Goal: Book appointment/travel/reservation

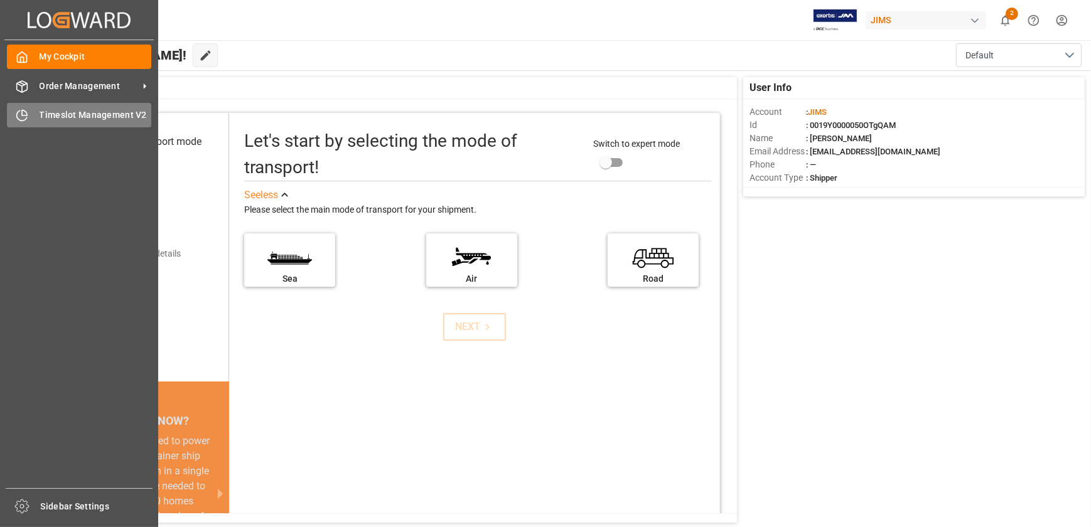
click at [56, 119] on span "Timeslot Management V2" at bounding box center [96, 115] width 112 height 13
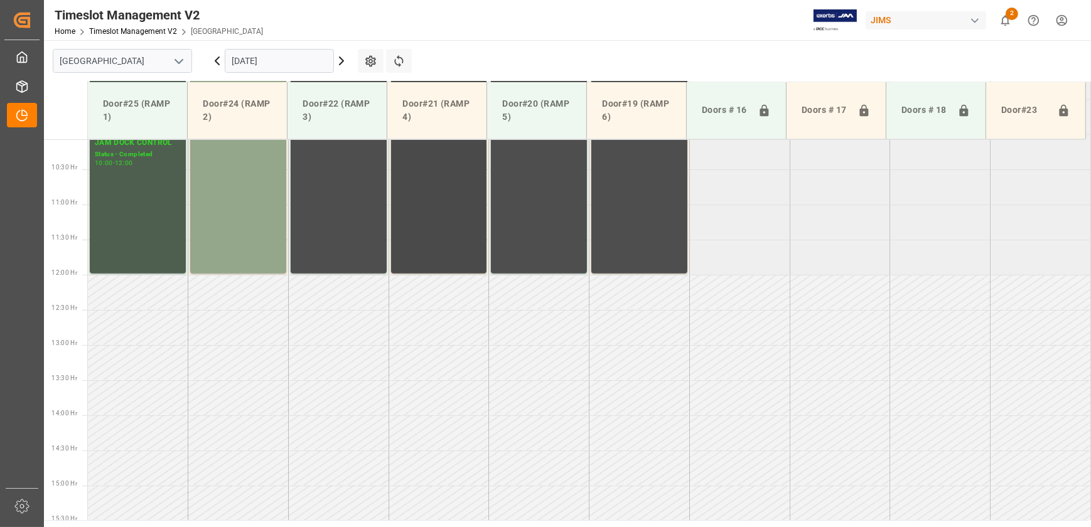
scroll to position [422, 0]
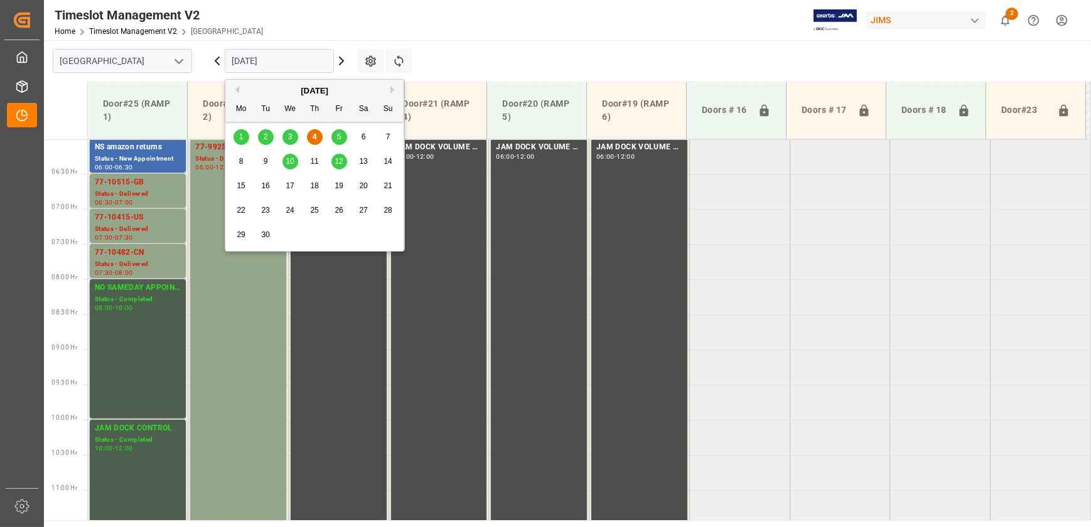
click at [283, 55] on input "[DATE]" at bounding box center [279, 61] width 109 height 24
click at [245, 159] on div "8" at bounding box center [241, 161] width 16 height 15
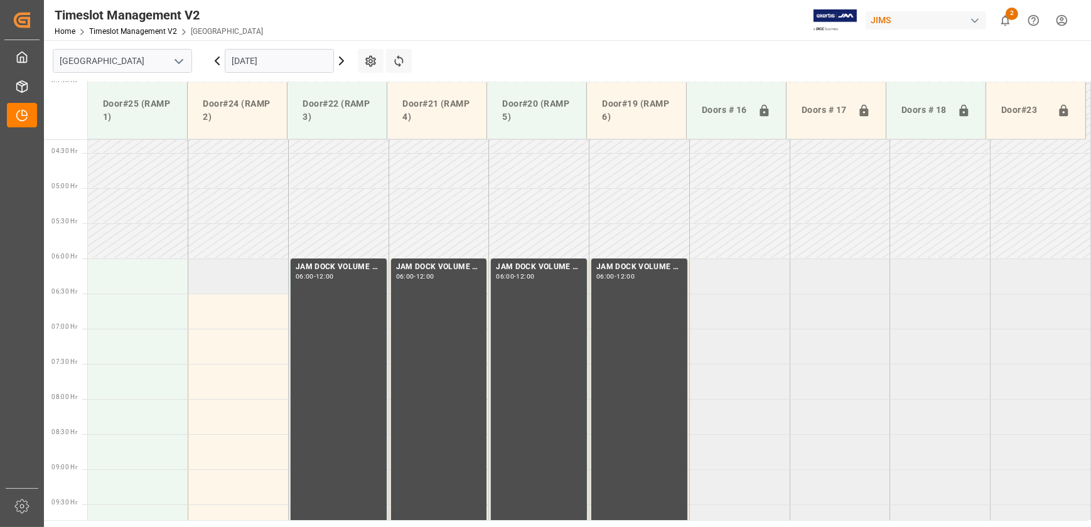
scroll to position [308, 0]
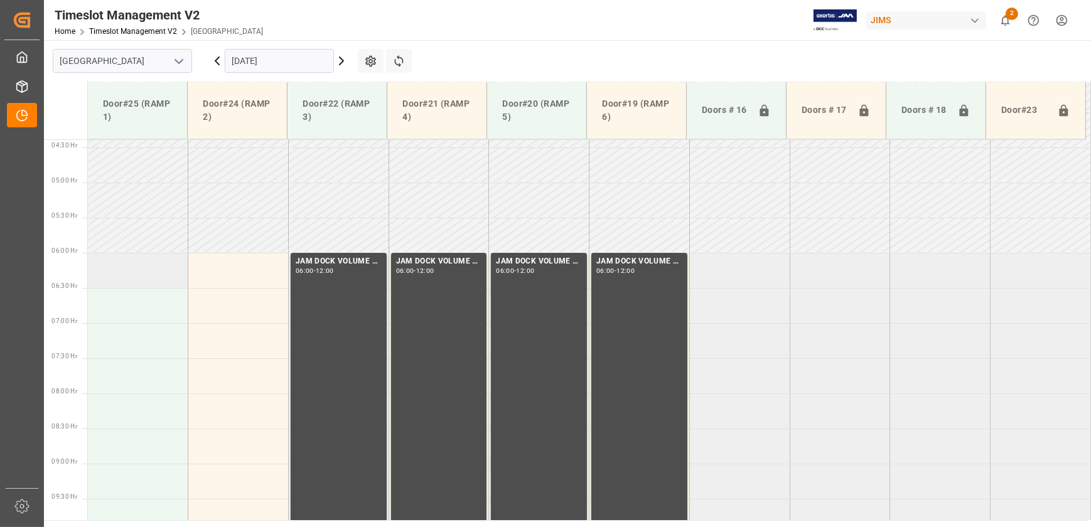
click at [140, 274] on td at bounding box center [138, 270] width 100 height 35
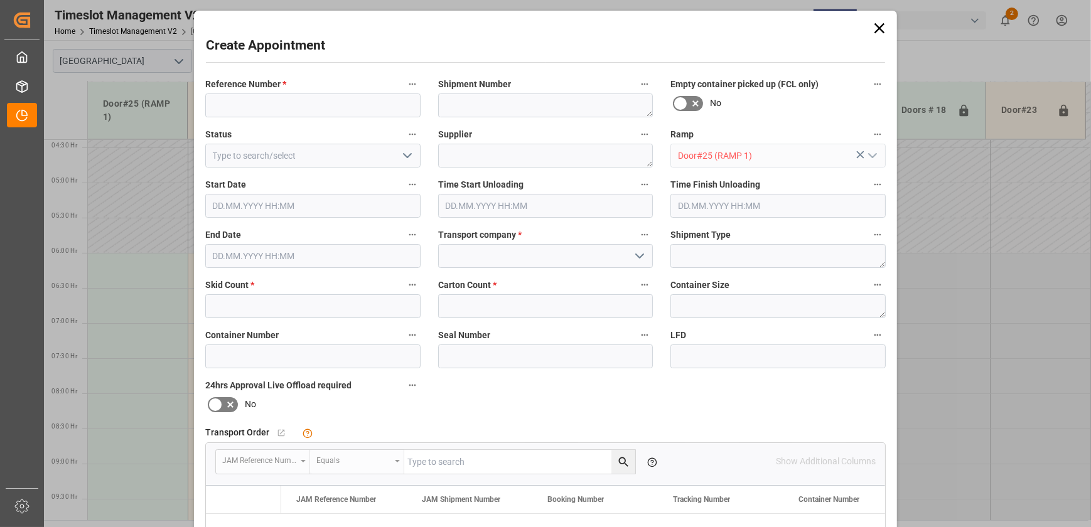
type input "[DATE] 06:00"
type input "[DATE] 06:30"
click at [1003, 243] on div "Create Appointment Reference Number * Shipment Number Empty container picked up…" at bounding box center [545, 263] width 1091 height 527
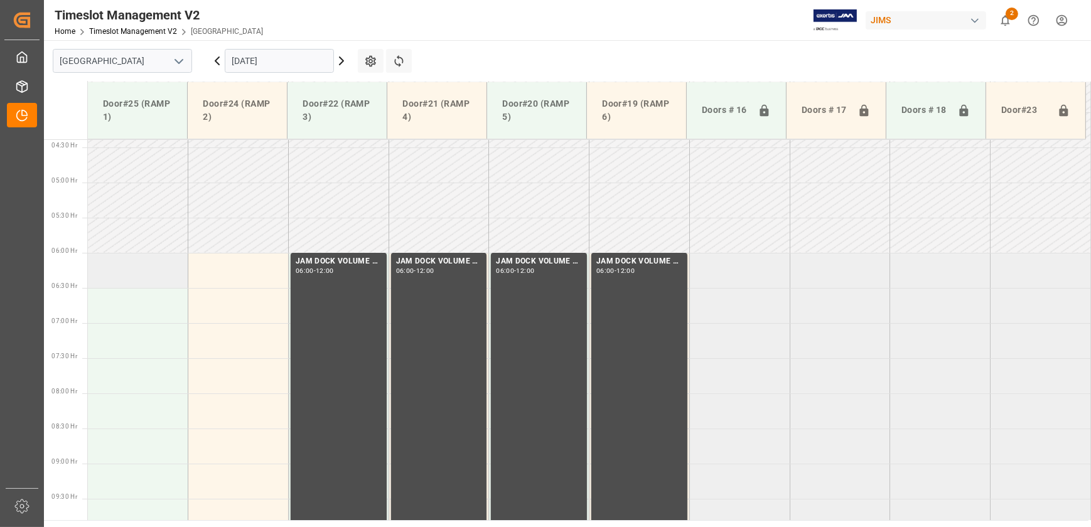
click at [141, 284] on td at bounding box center [138, 270] width 100 height 35
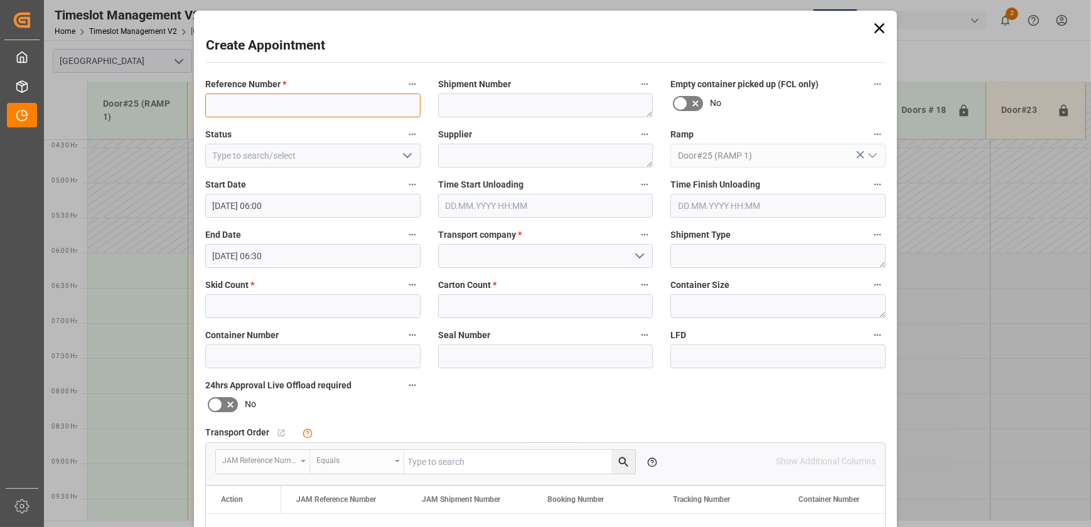
click at [291, 104] on input at bounding box center [312, 106] width 215 height 24
paste input "77-7349-MY"
type input "77-7349-MY"
click at [639, 257] on icon "open menu" at bounding box center [639, 256] width 15 height 15
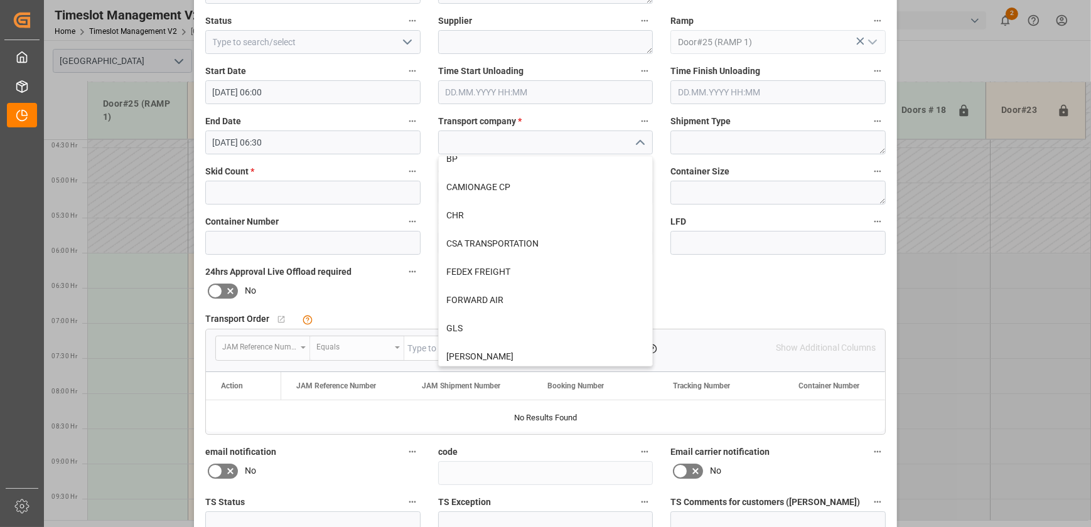
scroll to position [0, 0]
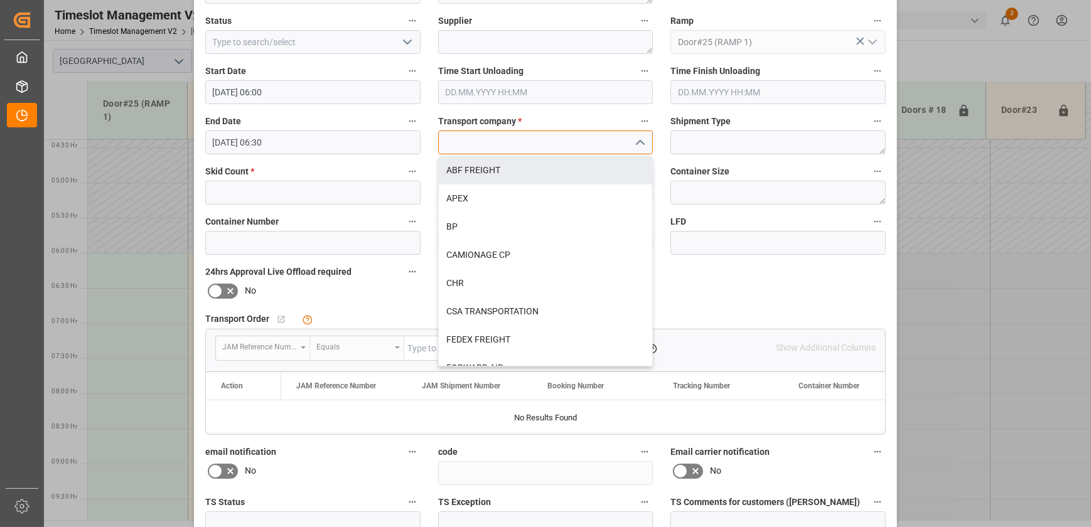
click at [507, 143] on input at bounding box center [545, 143] width 215 height 24
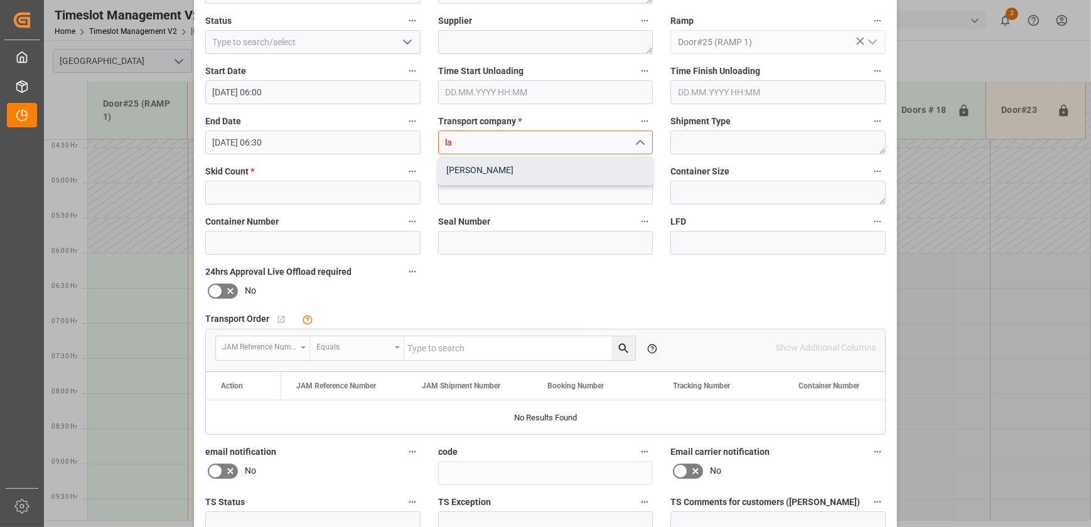
click at [491, 171] on div "[PERSON_NAME]" at bounding box center [546, 170] width 214 height 28
type input "[PERSON_NAME]"
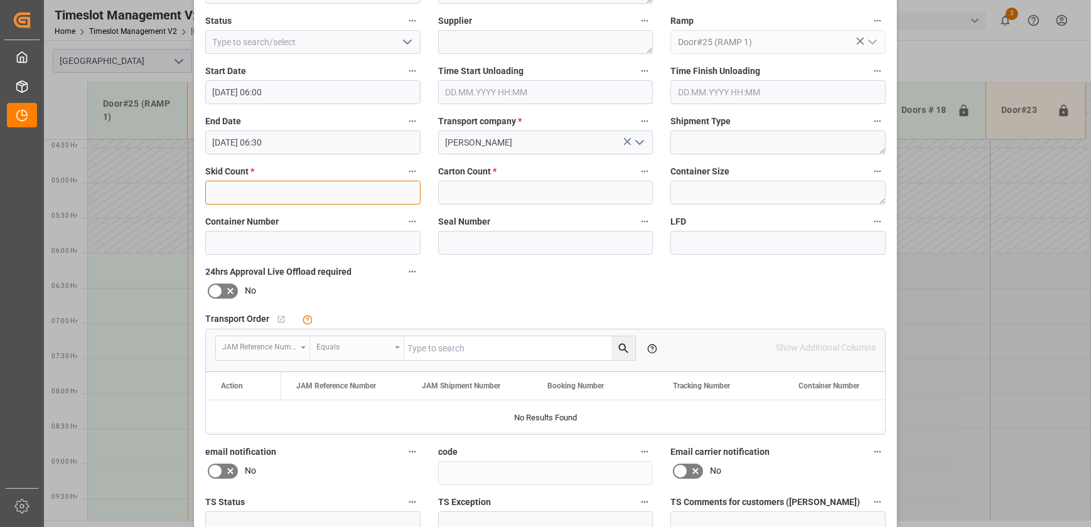
click at [350, 197] on input "text" at bounding box center [312, 193] width 215 height 24
type input "9"
click at [515, 191] on input "text" at bounding box center [545, 193] width 215 height 24
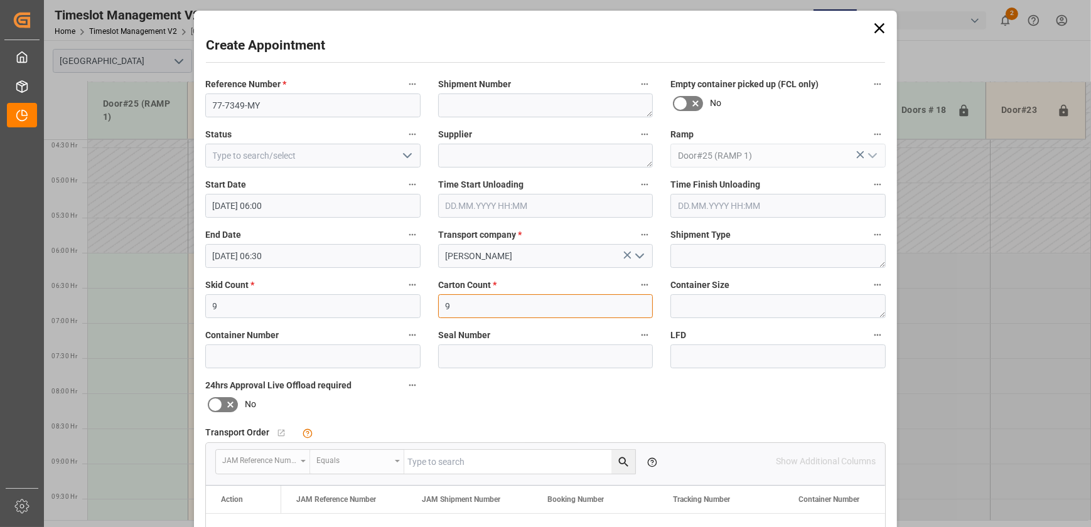
type input "9"
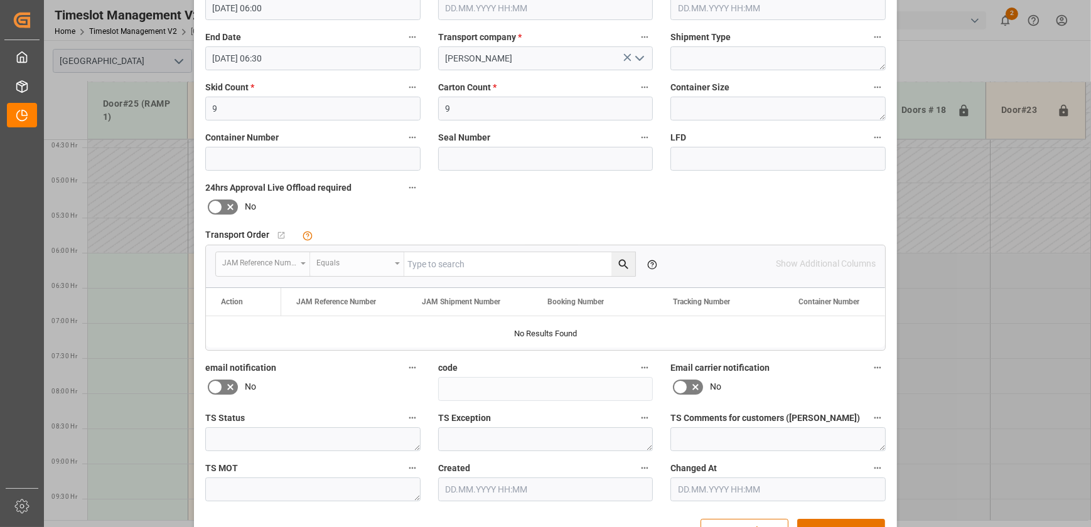
scroll to position [235, 0]
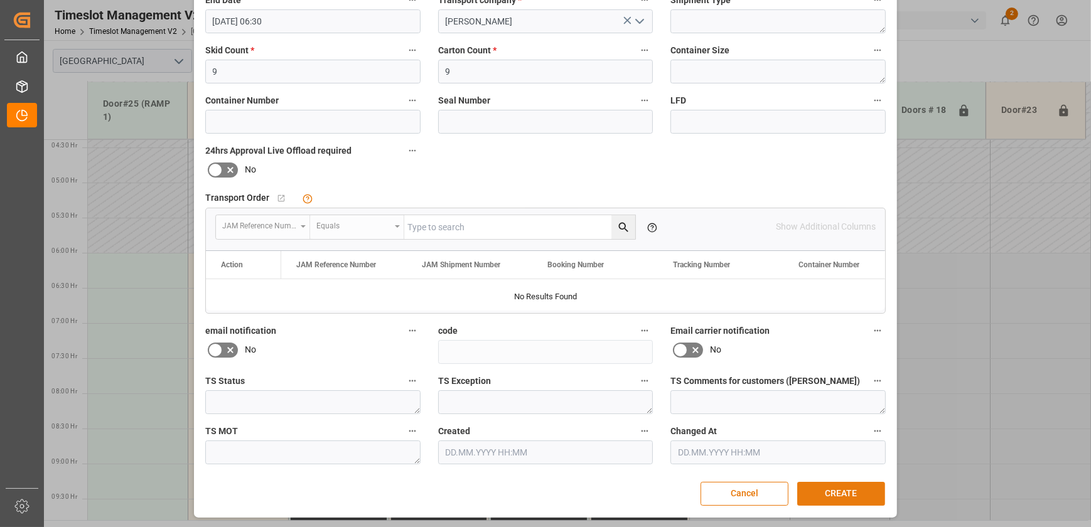
click at [844, 489] on button "CREATE" at bounding box center [841, 494] width 88 height 24
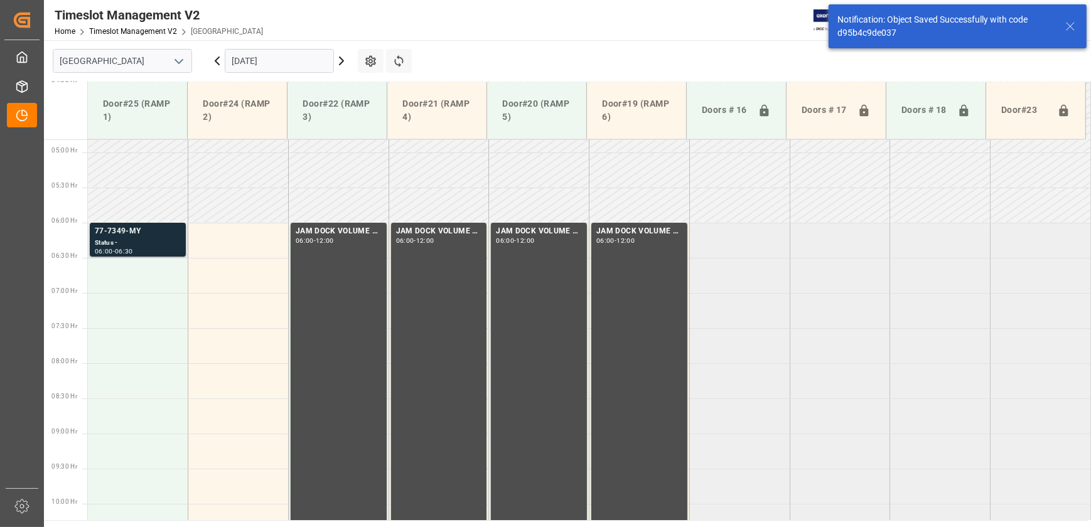
scroll to position [356, 0]
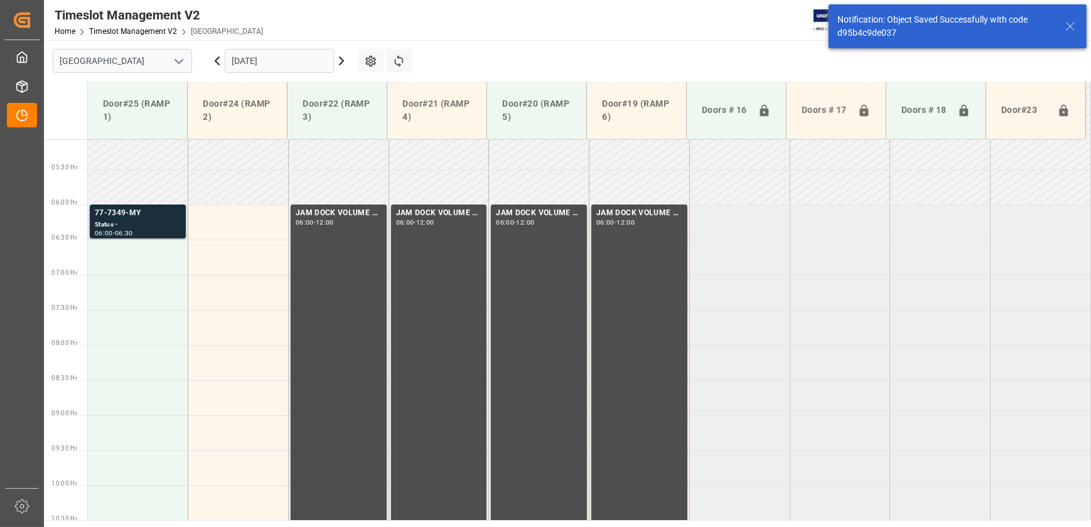
click at [139, 214] on div "77-7349-MY" at bounding box center [138, 213] width 86 height 13
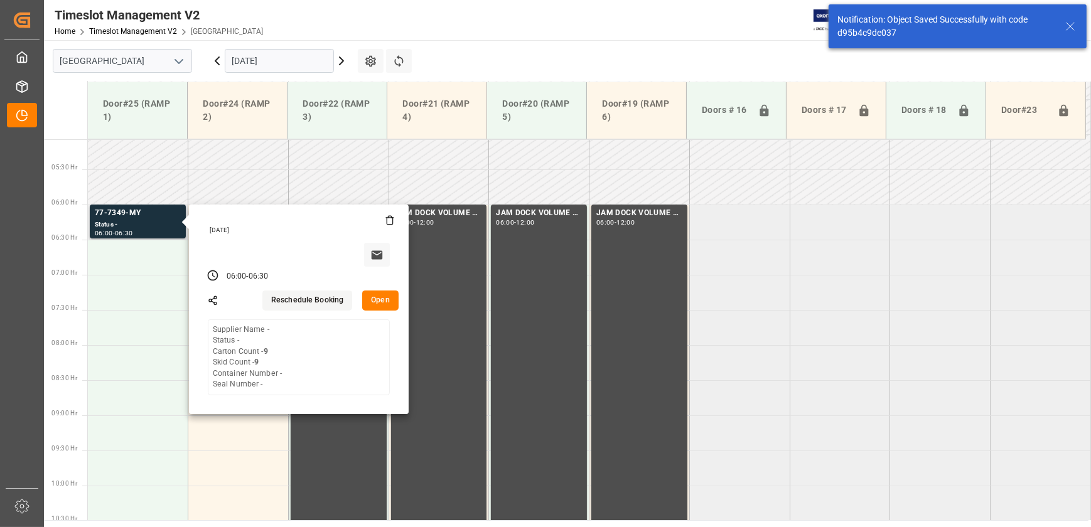
click at [384, 296] on button "Open" at bounding box center [380, 301] width 36 height 20
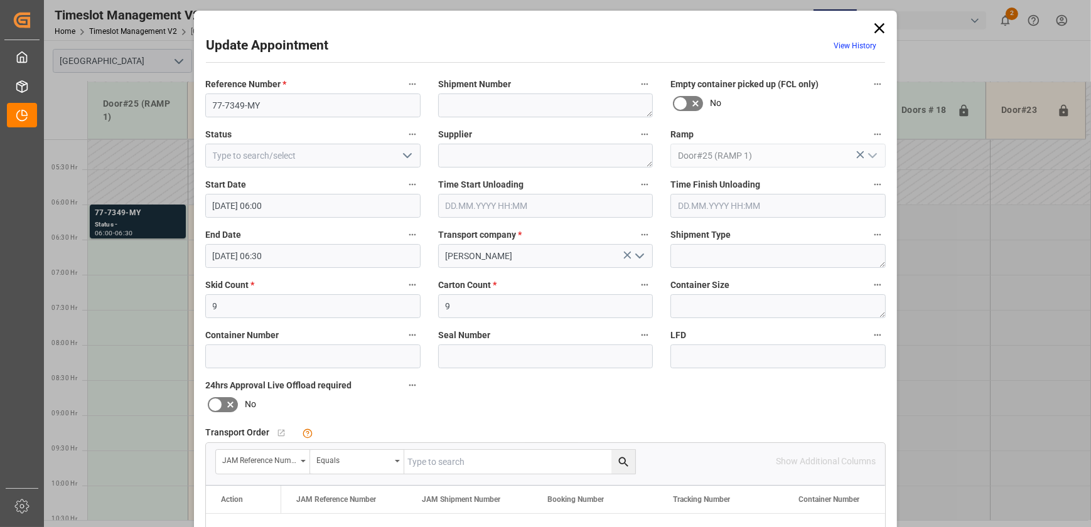
click at [498, 464] on input "text" at bounding box center [519, 462] width 231 height 24
paste input "77-7349-MY"
type input "77-7349-MY"
click at [621, 452] on button "search button" at bounding box center [623, 462] width 24 height 24
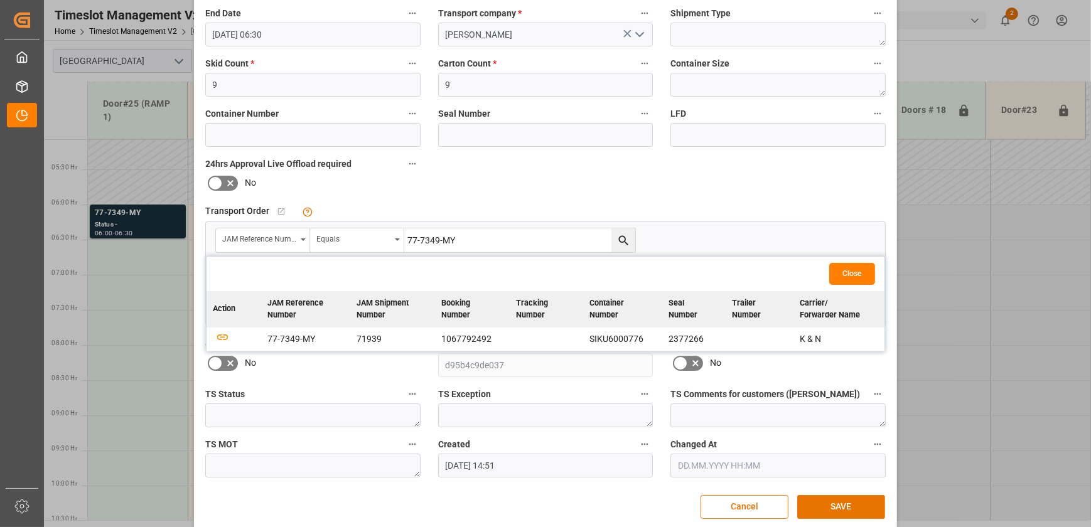
scroll to position [228, 0]
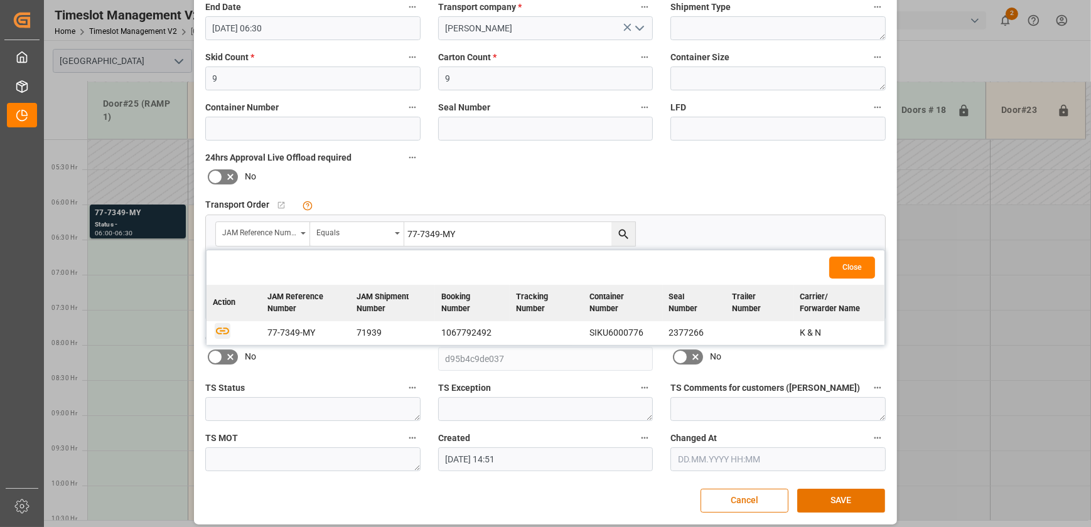
click at [216, 333] on icon "button" at bounding box center [223, 331] width 16 height 16
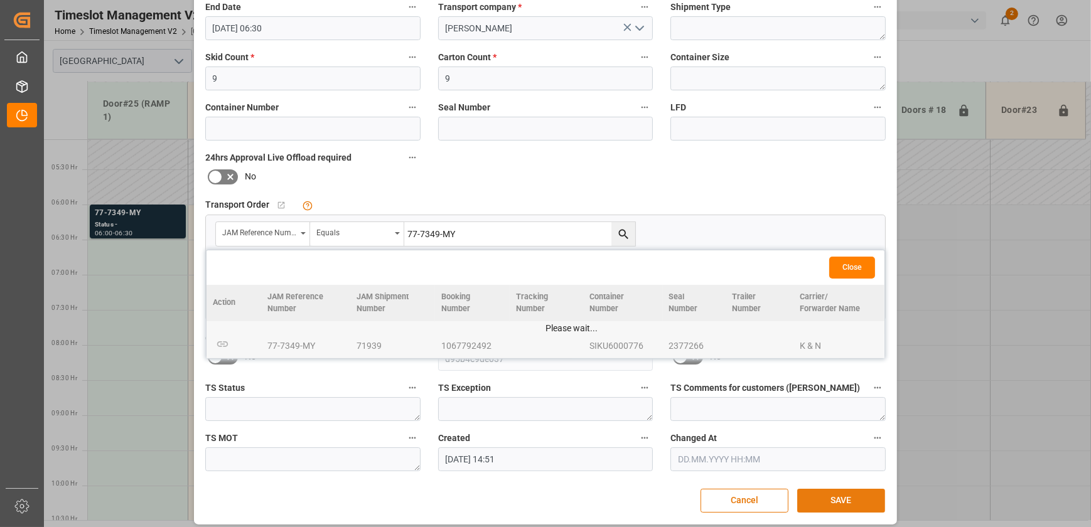
click at [872, 502] on button "SAVE" at bounding box center [841, 501] width 88 height 24
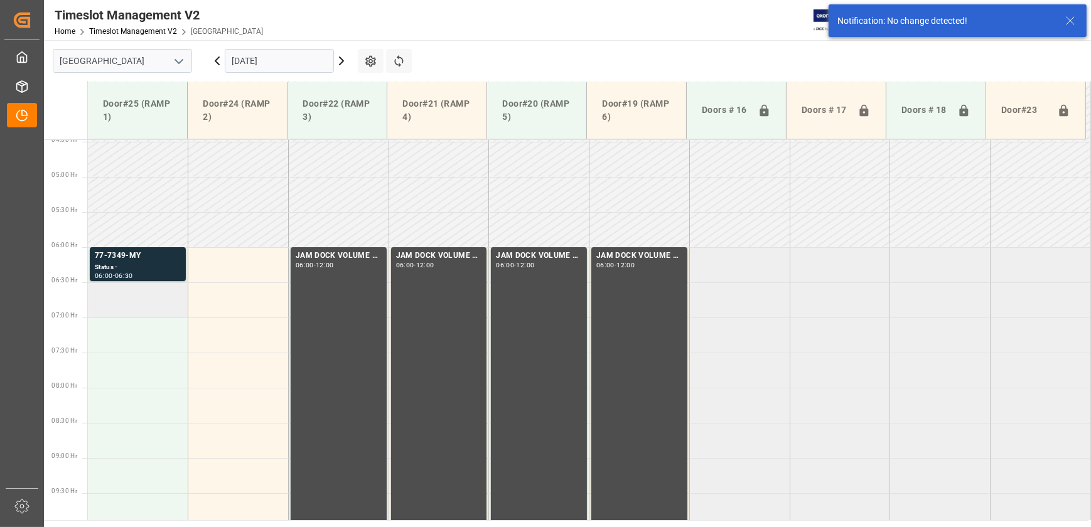
scroll to position [356, 0]
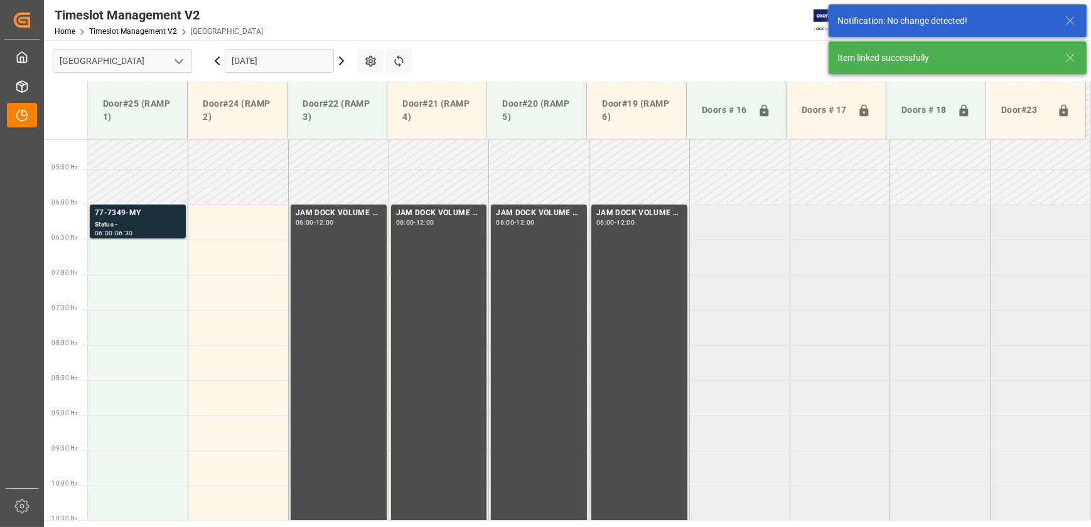
click at [155, 213] on div "77-7349-MY" at bounding box center [138, 213] width 86 height 13
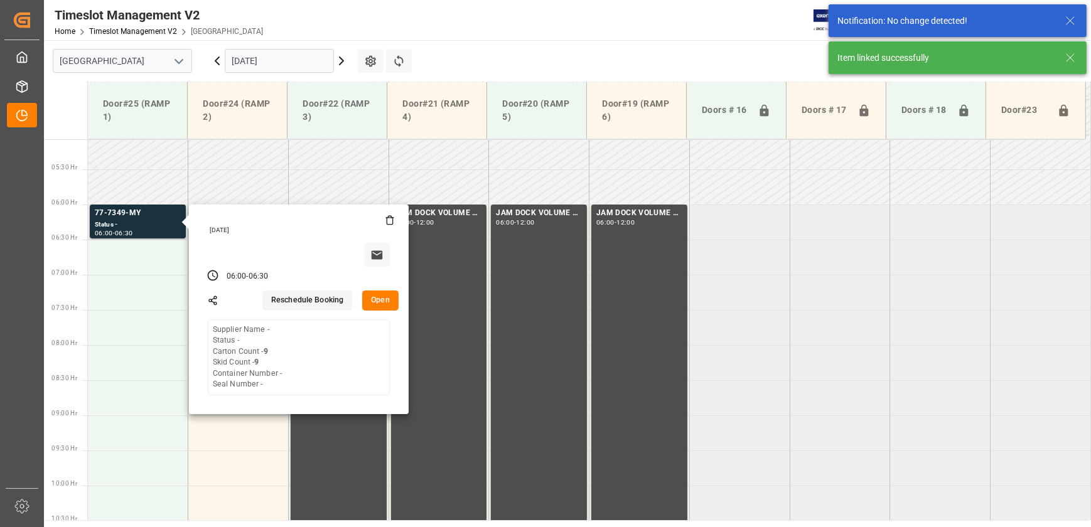
click at [385, 302] on button "Open" at bounding box center [380, 301] width 36 height 20
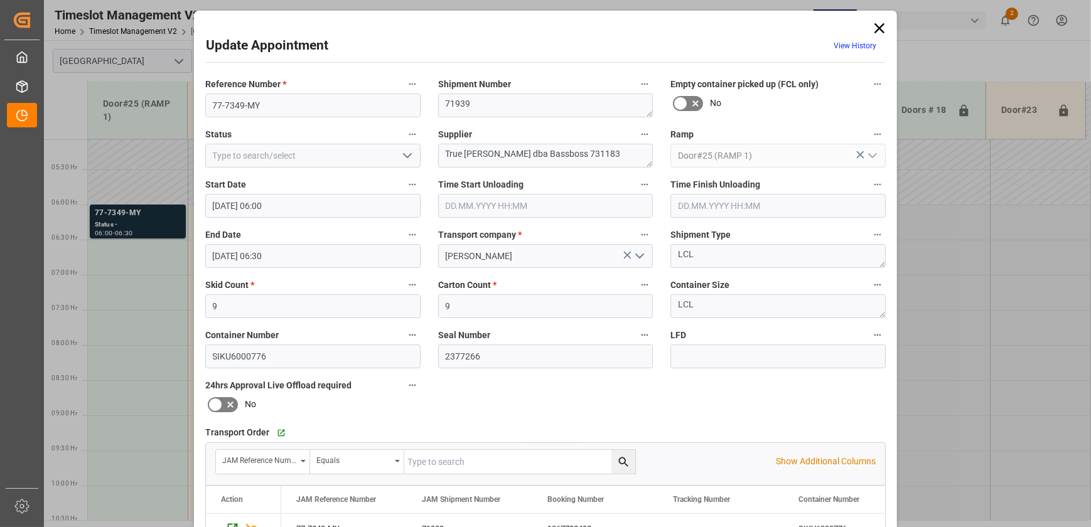
drag, startPoint x: 879, startPoint y: 24, endPoint x: 1068, endPoint y: 33, distance: 189.7
click at [879, 24] on icon at bounding box center [879, 28] width 18 height 18
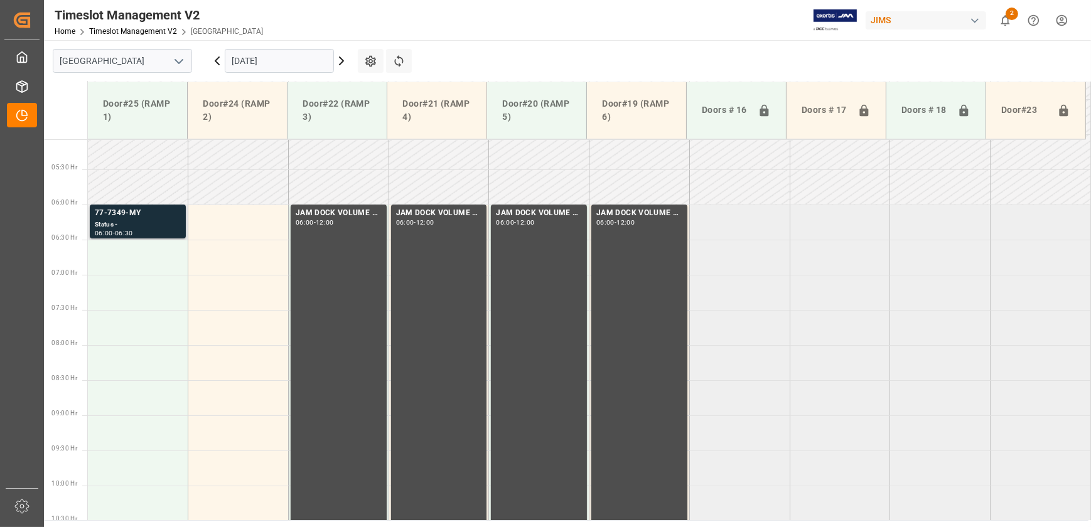
click at [112, 222] on div "Status -" at bounding box center [138, 225] width 86 height 11
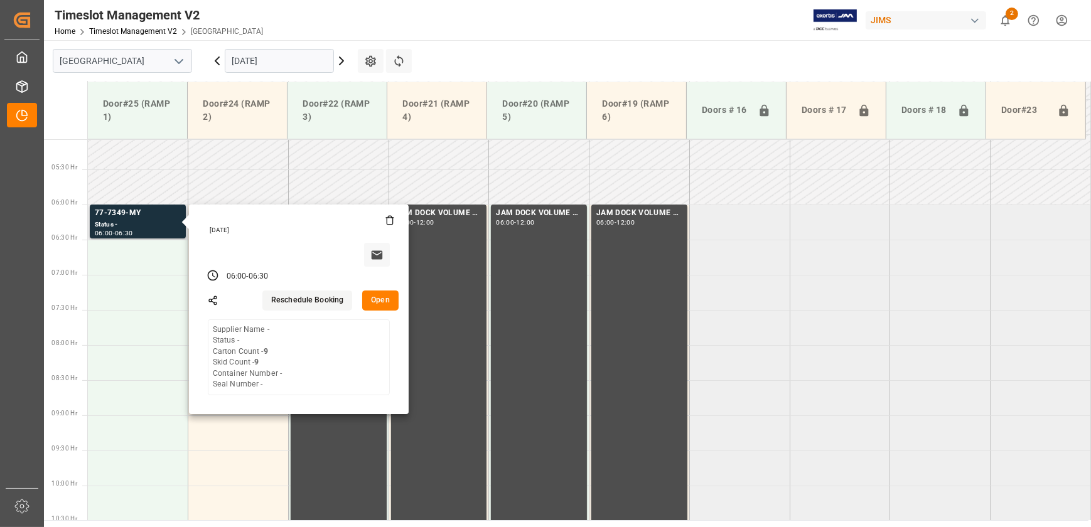
click at [386, 298] on button "Open" at bounding box center [380, 301] width 36 height 20
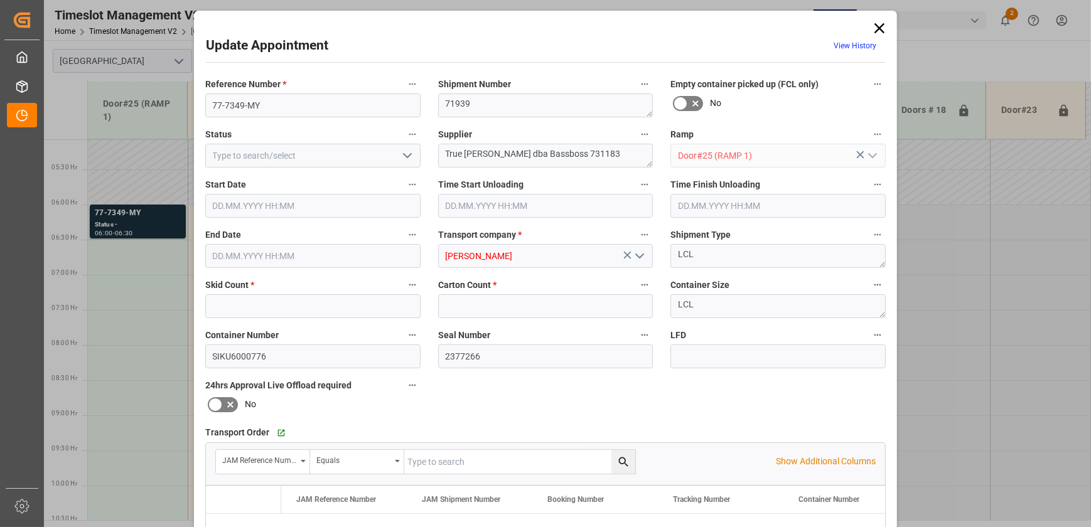
type input "9"
type input "[DATE] 06:00"
type input "[DATE] 06:30"
type input "[DATE] 14:51"
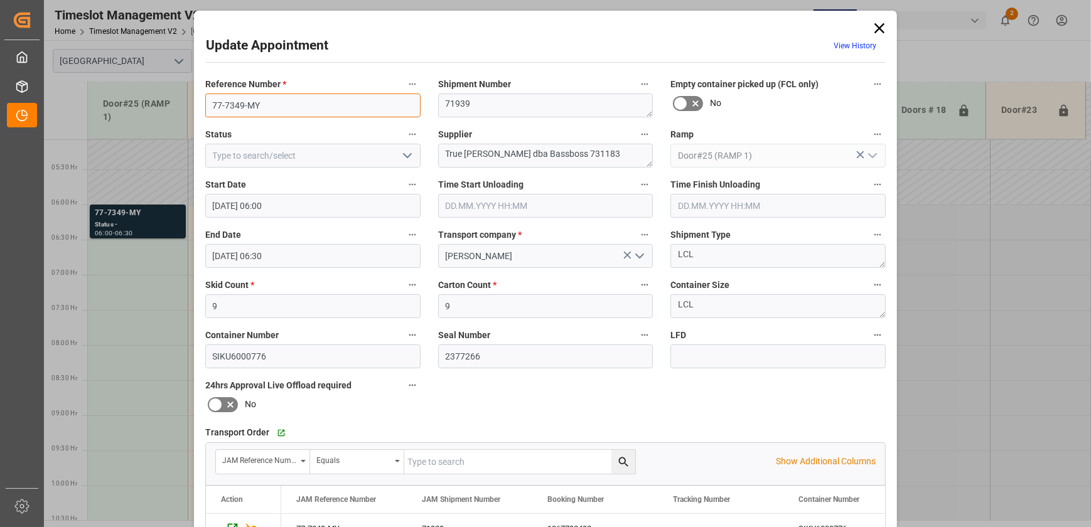
click at [262, 101] on input "77-7349-MY" at bounding box center [312, 106] width 215 height 24
drag, startPoint x: 876, startPoint y: 29, endPoint x: 1018, endPoint y: 1, distance: 145.1
click at [876, 29] on icon at bounding box center [879, 28] width 10 height 10
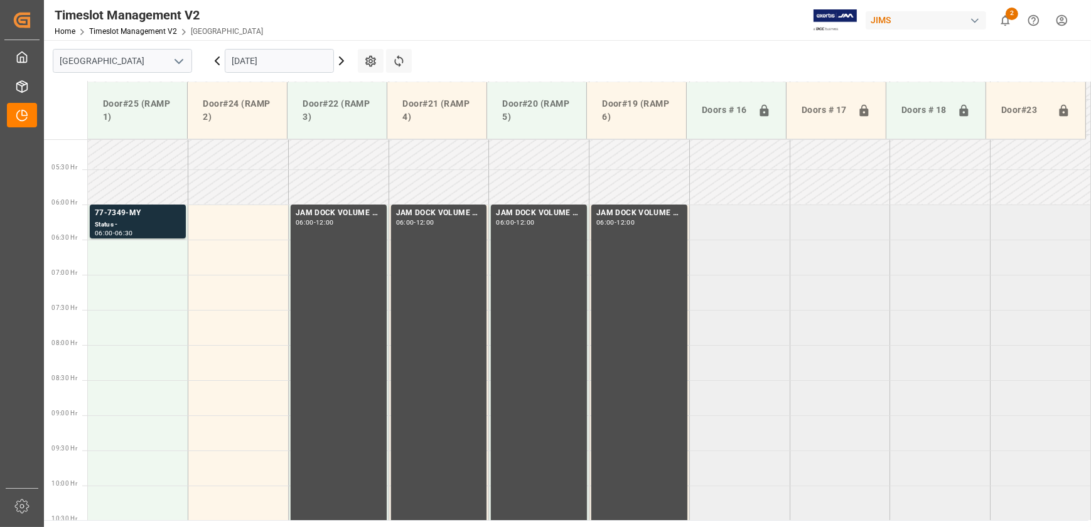
click at [215, 61] on icon at bounding box center [217, 61] width 4 height 8
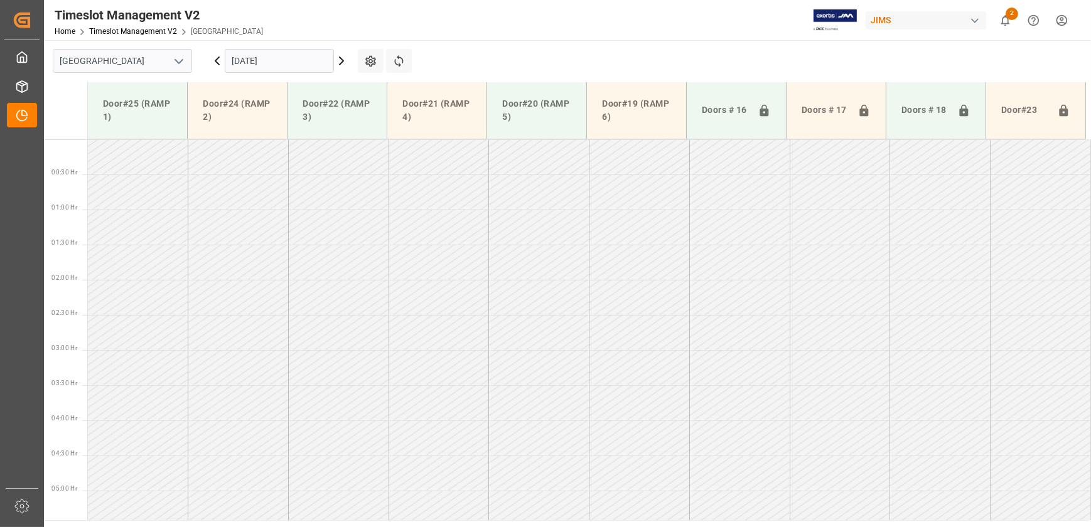
scroll to position [0, 0]
click at [339, 61] on icon at bounding box center [341, 60] width 15 height 15
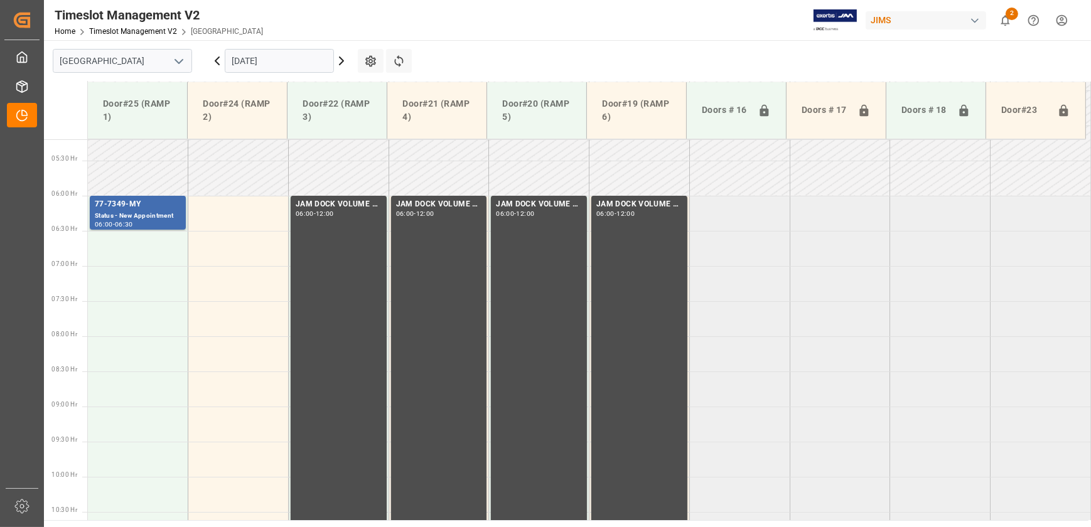
scroll to position [137, 0]
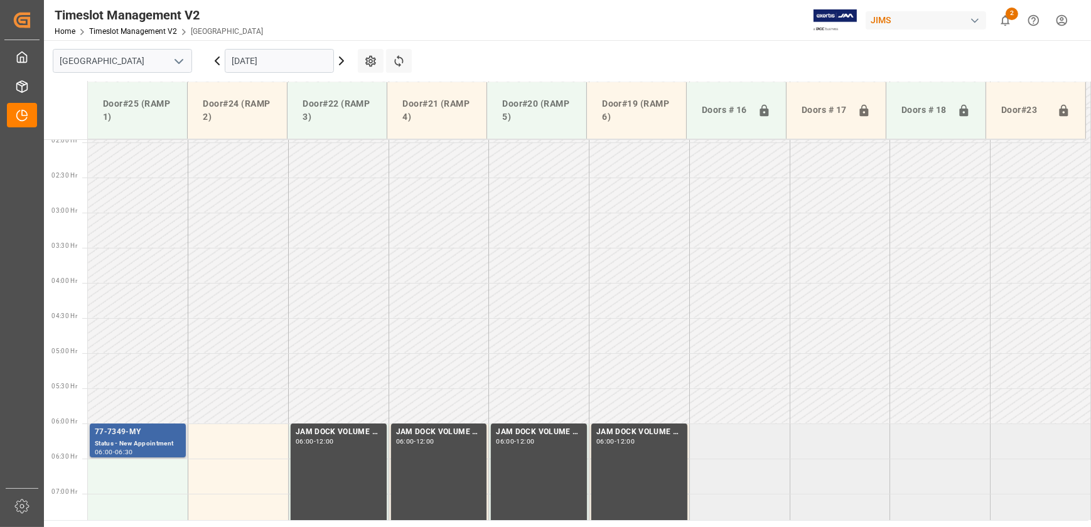
click at [95, 451] on div "06:00" at bounding box center [104, 452] width 18 height 6
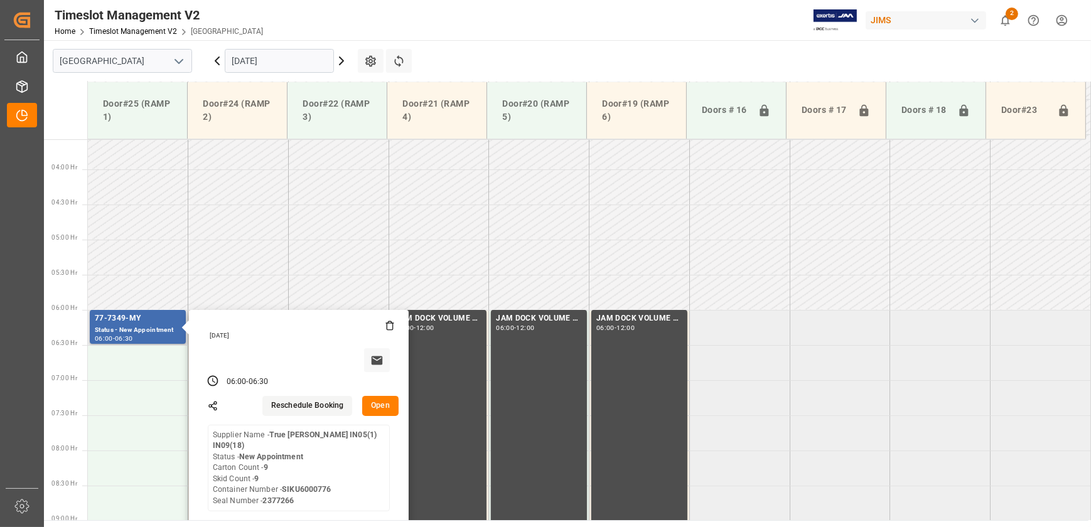
scroll to position [251, 0]
click at [382, 403] on button "Open" at bounding box center [380, 406] width 36 height 20
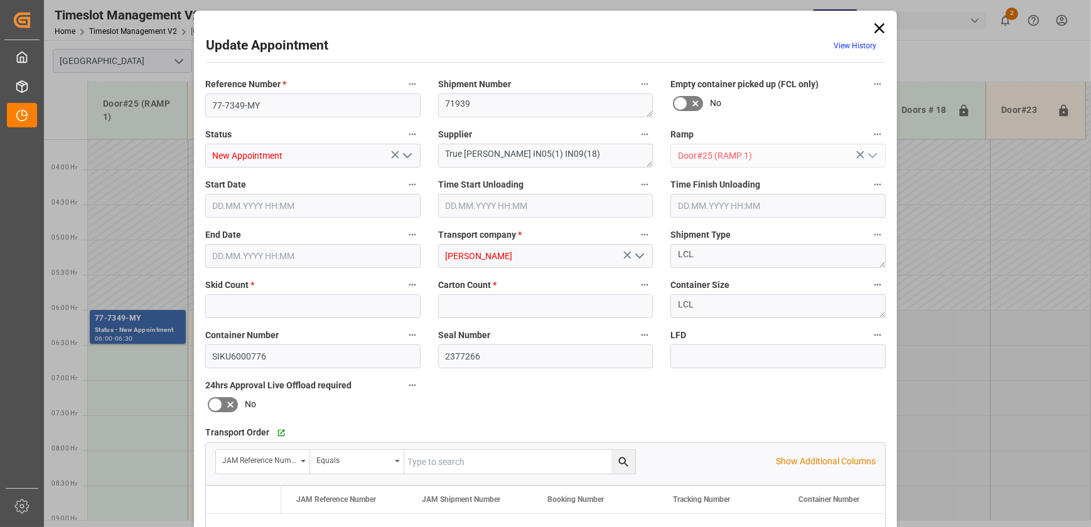
type input "9"
type input "[DATE] 06:00"
type input "[DATE] 06:30"
type input "[DATE] 14:51"
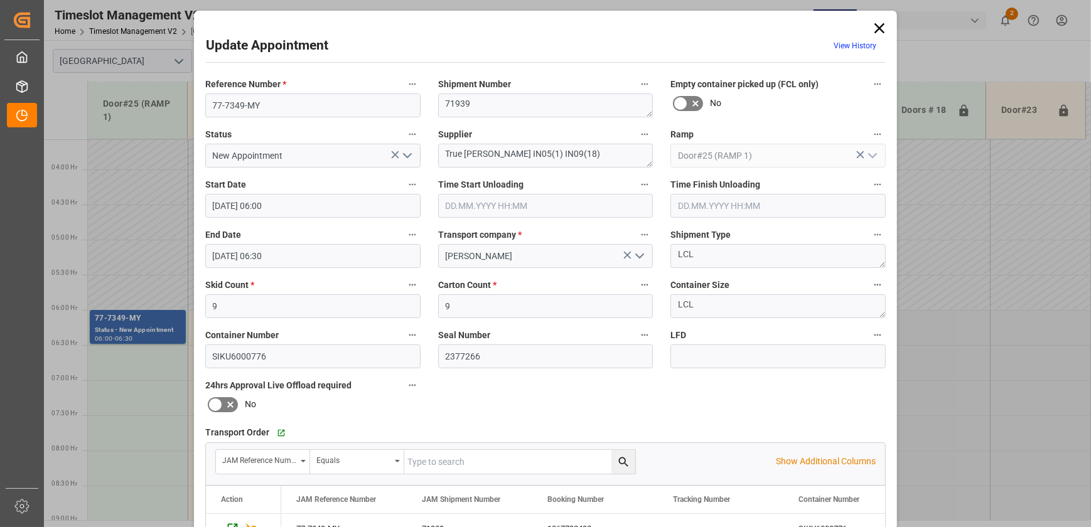
click at [878, 28] on icon at bounding box center [879, 28] width 10 height 10
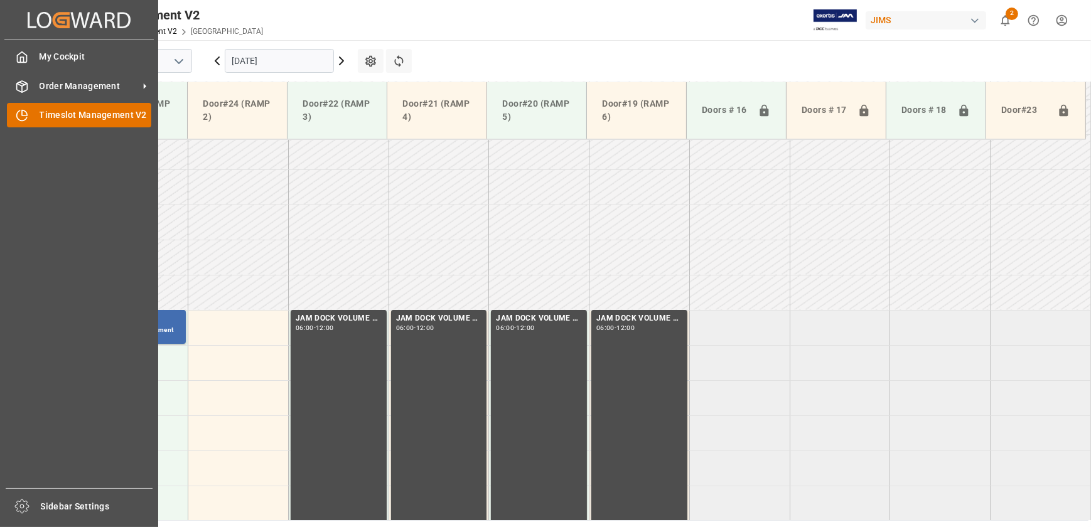
click at [24, 115] on icon at bounding box center [24, 112] width 5 height 5
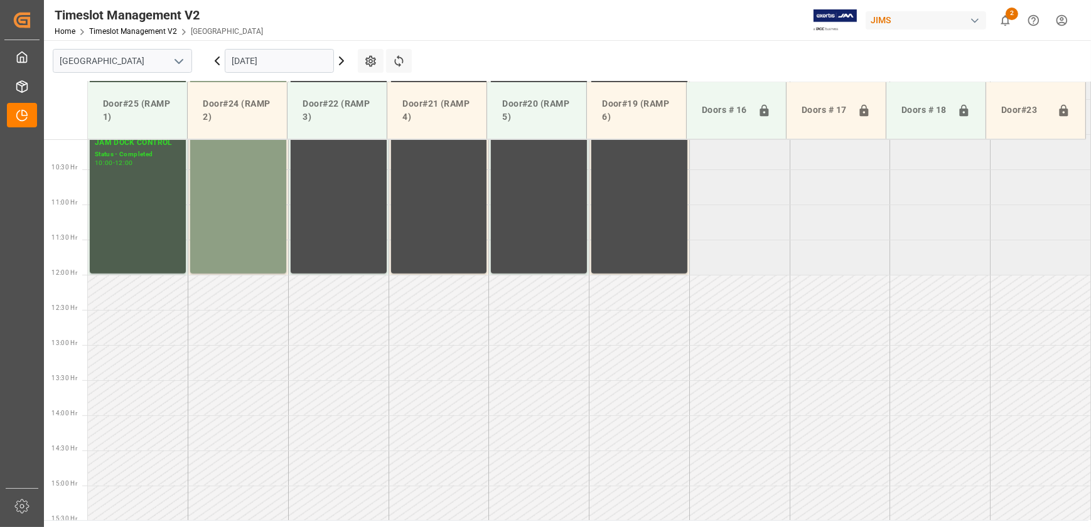
scroll to position [365, 0]
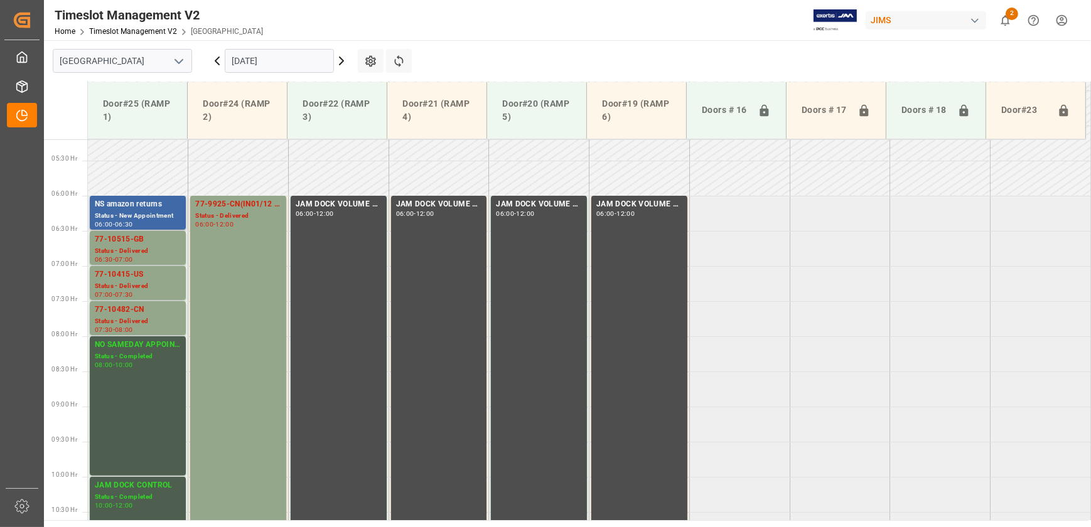
click at [164, 201] on div "NS amazon returns" at bounding box center [138, 204] width 86 height 13
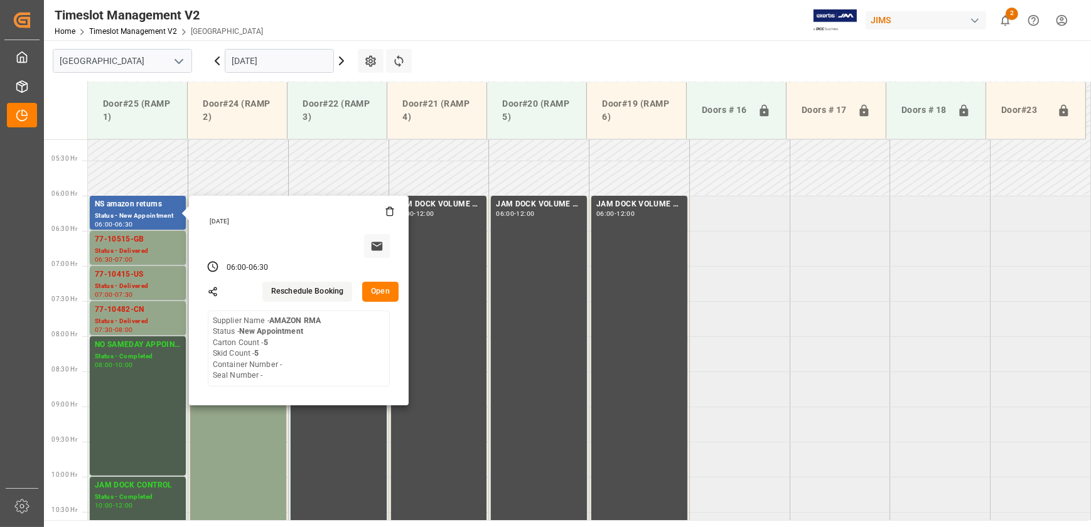
click at [298, 54] on input "[DATE]" at bounding box center [279, 61] width 109 height 24
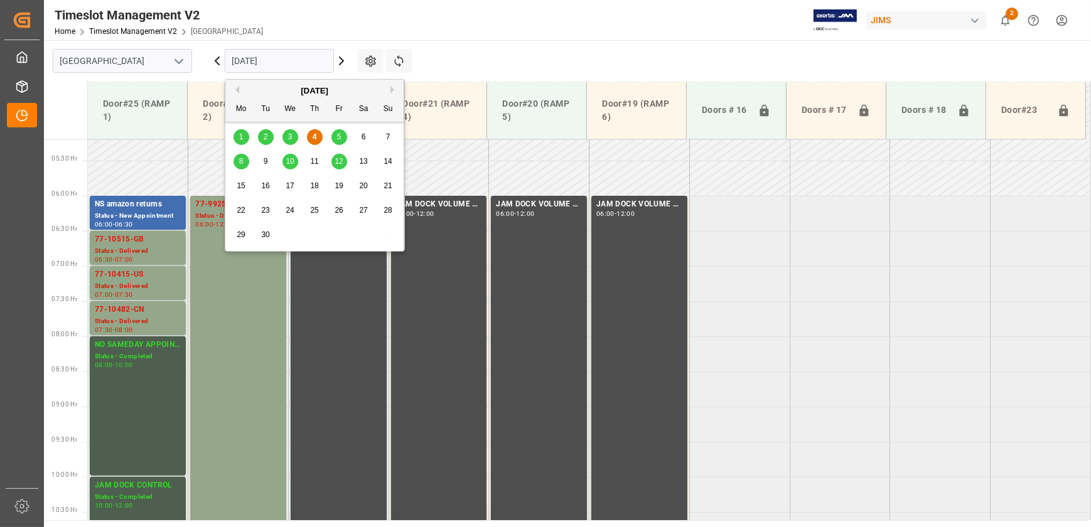
click at [339, 137] on span "5" at bounding box center [339, 136] width 4 height 9
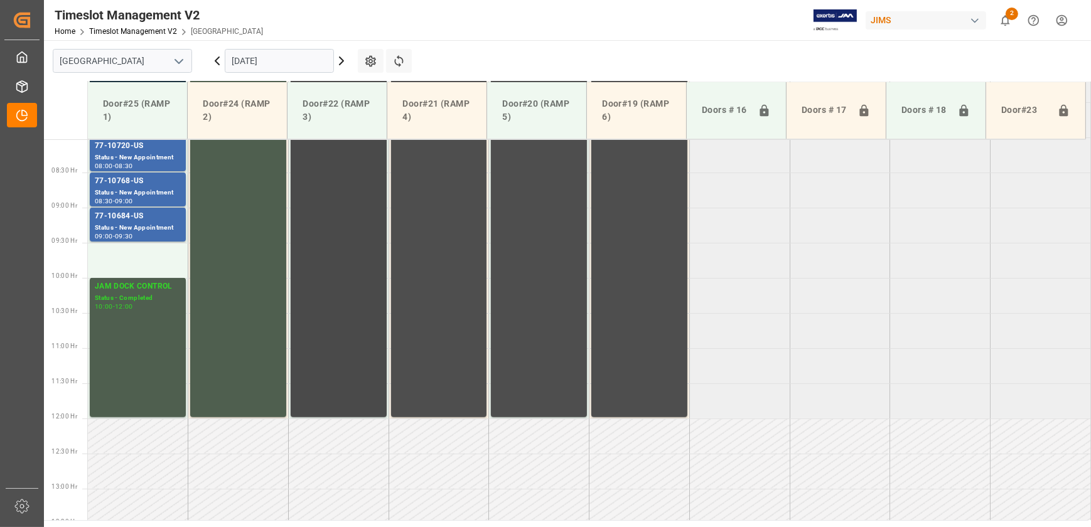
scroll to position [422, 0]
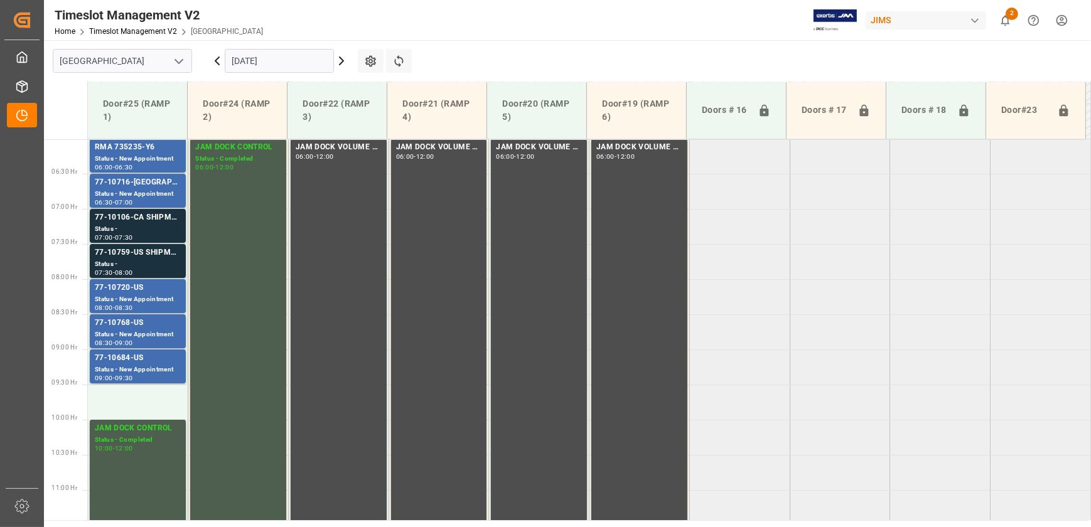
click at [260, 63] on input "[DATE]" at bounding box center [279, 61] width 109 height 24
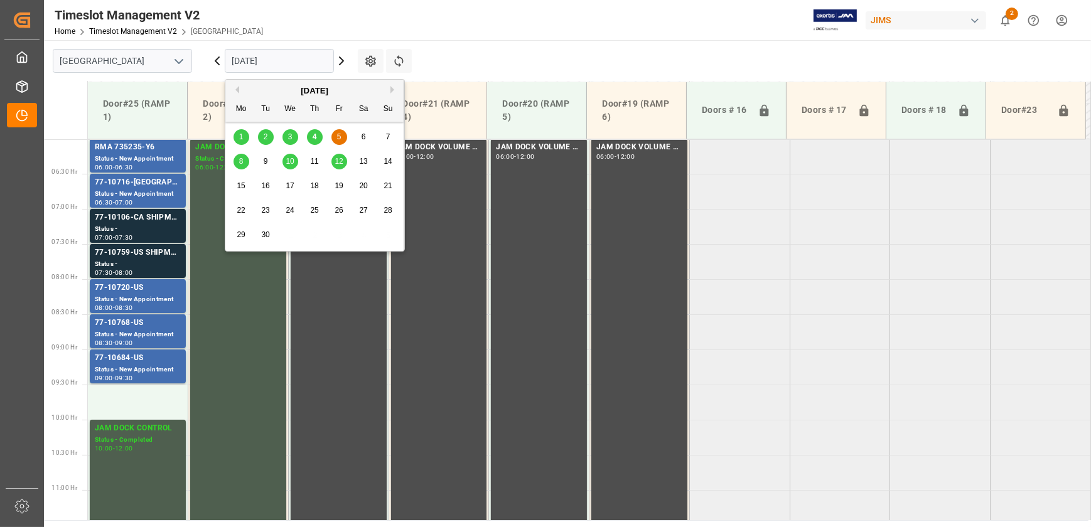
click at [239, 163] on span "8" at bounding box center [241, 161] width 4 height 9
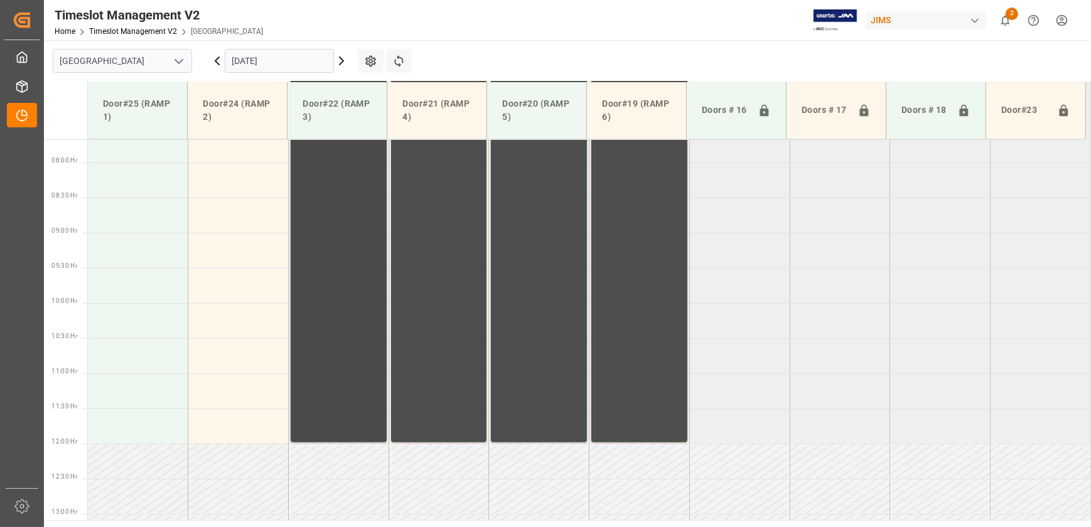
scroll to position [308, 0]
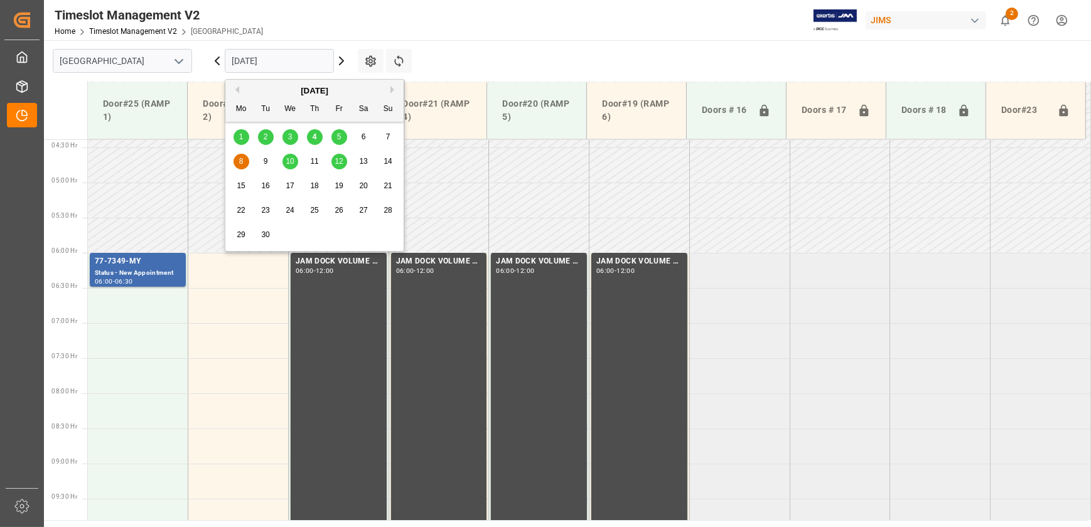
click at [306, 63] on input "[DATE]" at bounding box center [279, 61] width 109 height 24
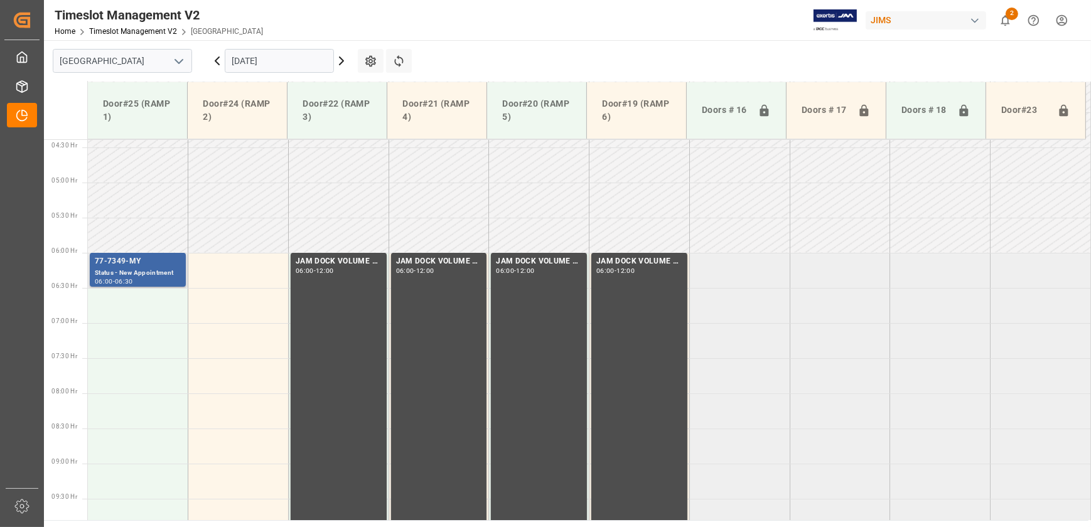
click at [141, 272] on div "Status - New Appointment" at bounding box center [138, 273] width 86 height 11
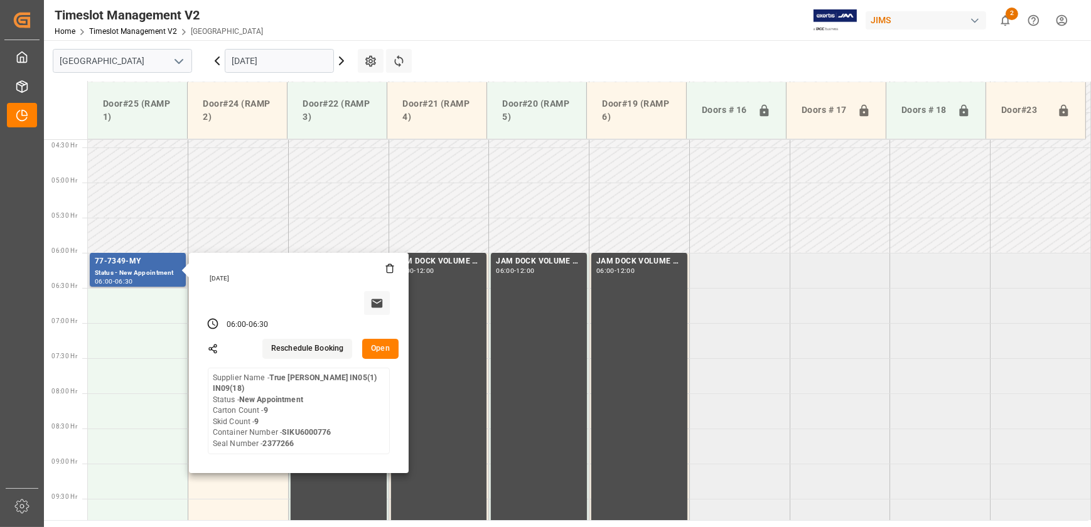
click at [381, 347] on button "Open" at bounding box center [380, 349] width 36 height 20
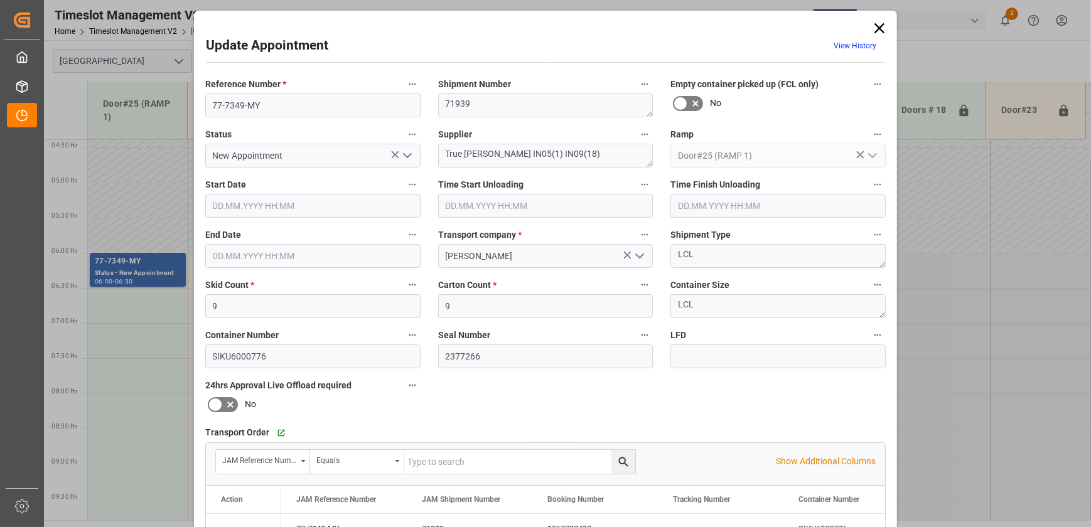
type input "[DATE] 06:00"
type input "[DATE] 06:30"
type input "[DATE] 14:51"
click at [876, 27] on icon at bounding box center [879, 28] width 10 height 10
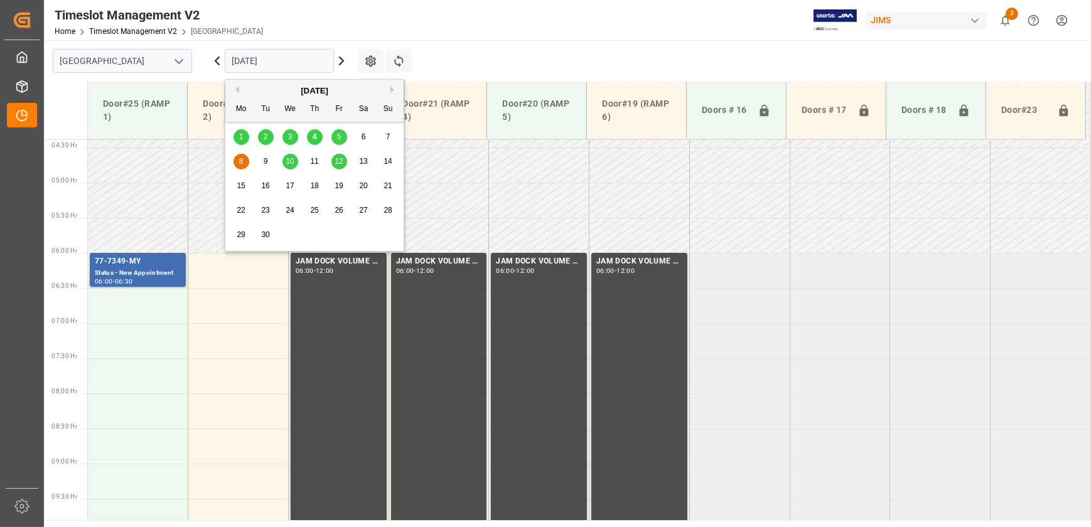
click at [304, 66] on input "[DATE]" at bounding box center [279, 61] width 109 height 24
click at [286, 161] on span "10" at bounding box center [290, 161] width 8 height 9
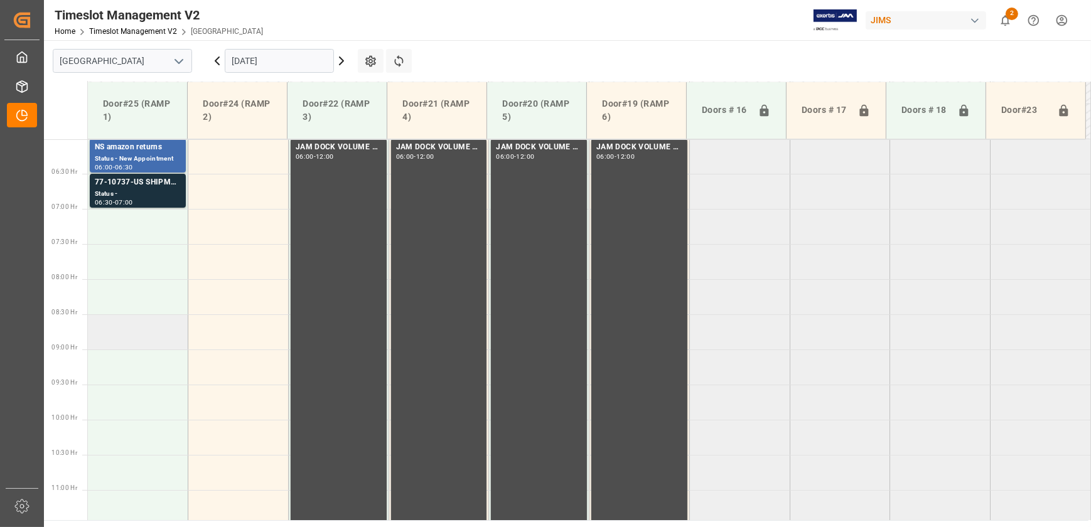
scroll to position [251, 0]
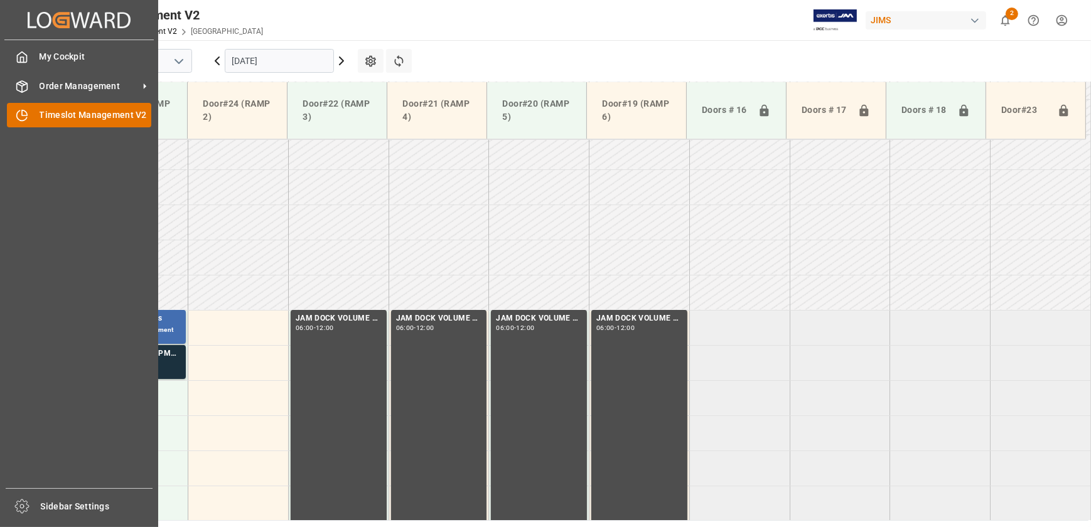
click at [26, 119] on icon at bounding box center [22, 116] width 10 height 10
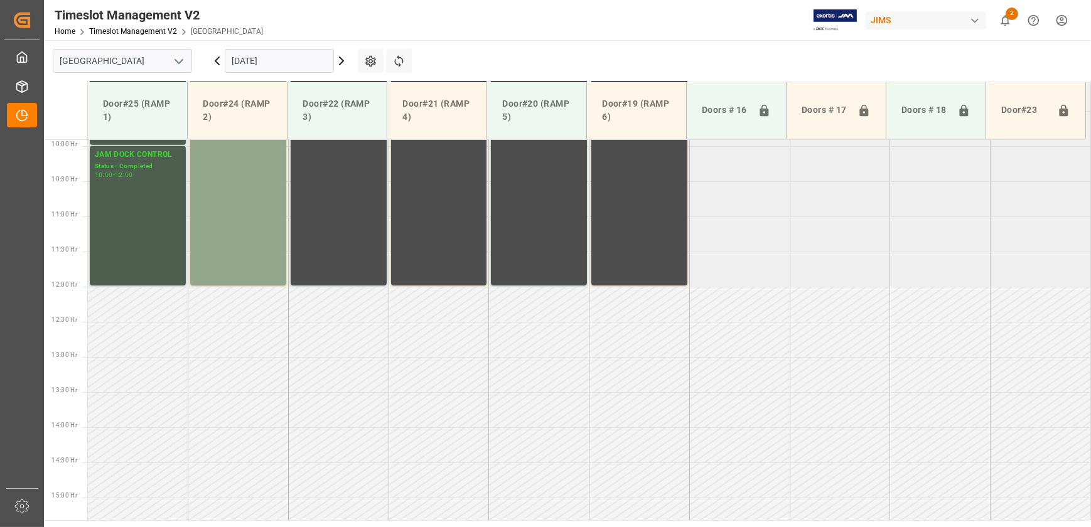
scroll to position [708, 0]
